Goal: Check status: Check status

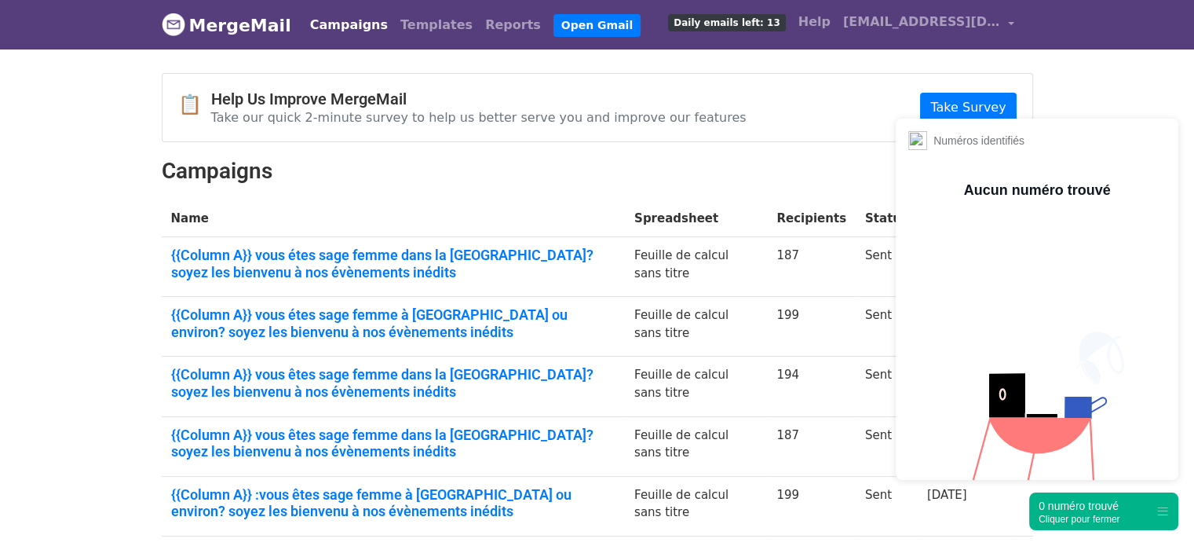
click at [1072, 502] on div "0 numéro trouvé" at bounding box center [1079, 506] width 81 height 16
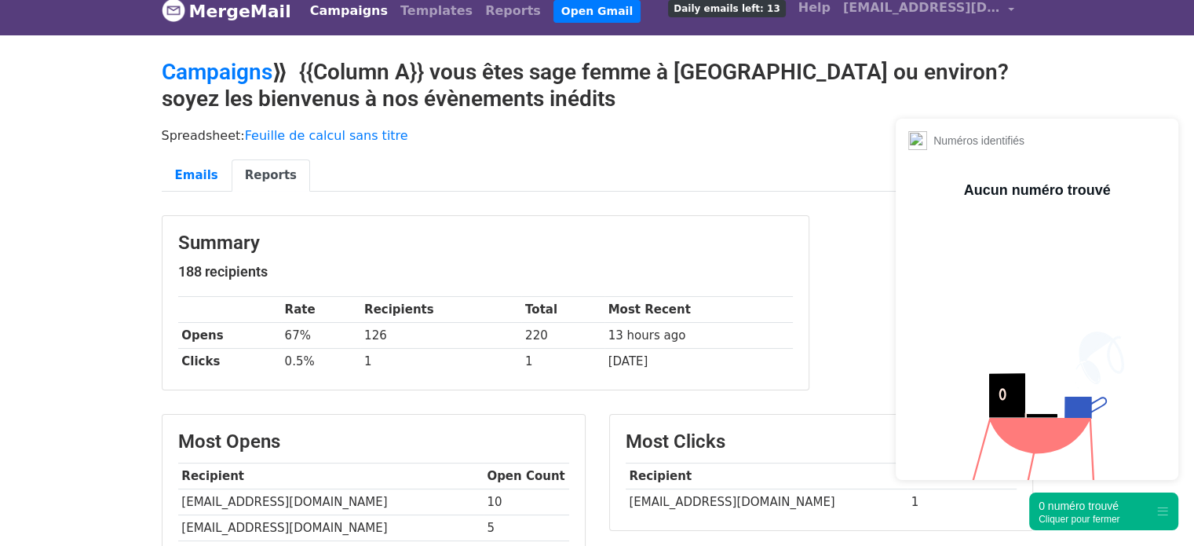
scroll to position [14, 0]
